Goal: Task Accomplishment & Management: Complete application form

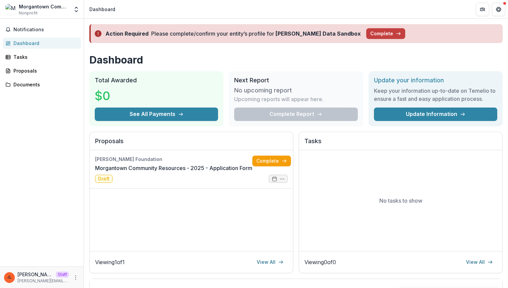
click at [268, 42] on div "Action Required Please complete/confirm your entity’s profile for Milan Puskar …" at bounding box center [295, 33] width 413 height 19
click at [263, 45] on div "Action Required Please complete/confirm your entity’s profile for Milan Puskar …" at bounding box center [296, 34] width 424 height 30
click at [370, 30] on button "Complete" at bounding box center [385, 33] width 39 height 11
click at [369, 35] on button "Complete" at bounding box center [385, 33] width 39 height 11
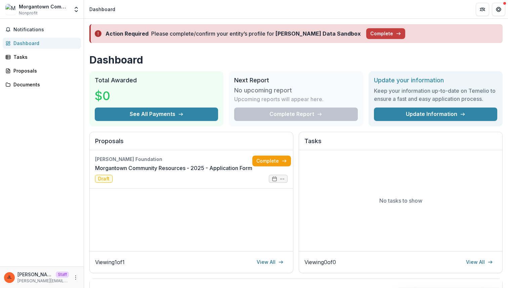
scroll to position [1015, 0]
click at [309, 35] on strong "Milan Puskar Data Sandbox" at bounding box center [318, 33] width 85 height 7
click at [305, 62] on h1 "Dashboard" at bounding box center [295, 60] width 413 height 12
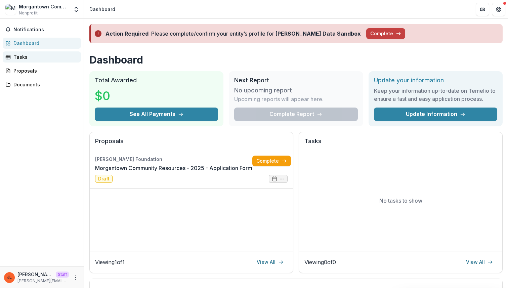
click at [37, 56] on div "Tasks" at bounding box center [44, 56] width 62 height 7
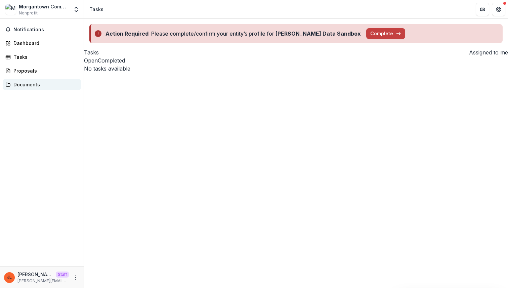
click at [37, 80] on link "Documents" at bounding box center [42, 84] width 78 height 11
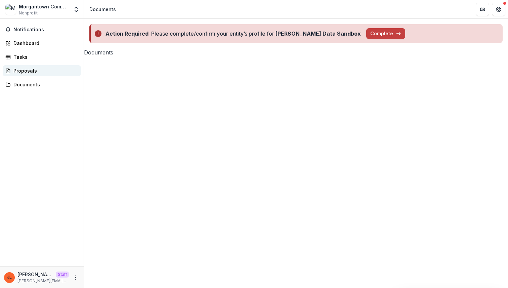
click at [39, 69] on div "Proposals" at bounding box center [44, 70] width 62 height 7
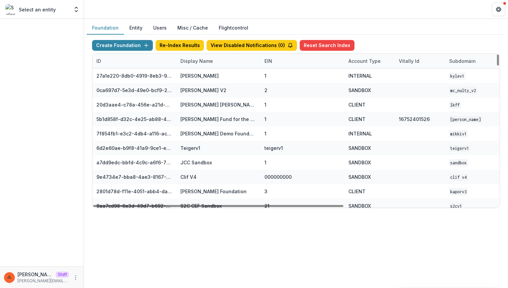
click at [214, 63] on div "Display Name" at bounding box center [196, 60] width 41 height 7
click at [204, 62] on div "Display Name" at bounding box center [196, 60] width 41 height 7
click at [204, 64] on div "Display Name" at bounding box center [196, 60] width 41 height 7
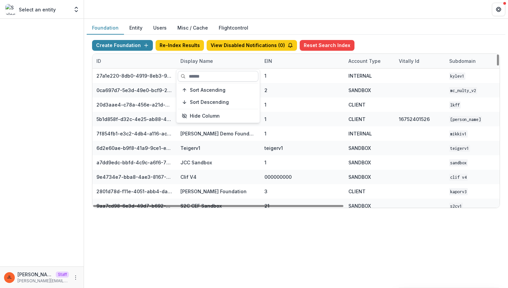
click at [204, 76] on input at bounding box center [218, 76] width 81 height 11
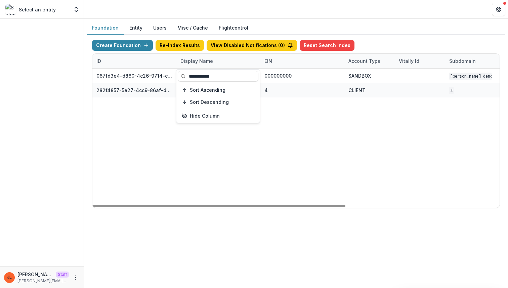
type input "**********"
click at [262, 146] on div "067fd3e4-d860-4c26-9714-c57723821b48 [PERSON_NAME] DEMO 000000000 SANDBOX [PERS…" at bounding box center [419, 138] width 655 height 139
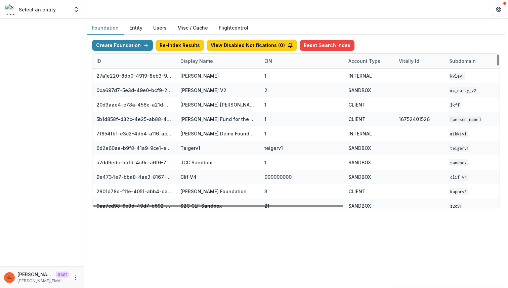
click at [216, 63] on div "Display Name" at bounding box center [218, 61] width 84 height 14
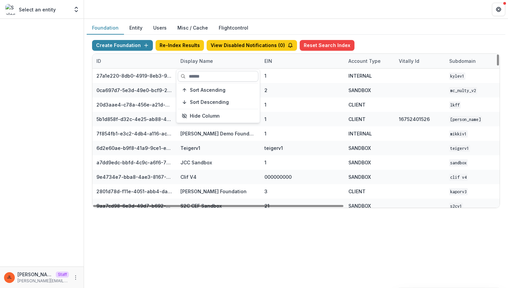
click at [214, 77] on input at bounding box center [218, 76] width 81 height 11
type input "*"
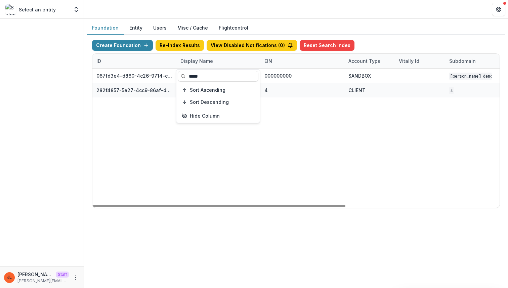
type input "*****"
click at [193, 142] on div "067fd3e4-d860-4c26-9714-c57723821b48 [PERSON_NAME] DEMO 000000000 SANDBOX [PERS…" at bounding box center [419, 138] width 655 height 139
